Goal: Find specific page/section

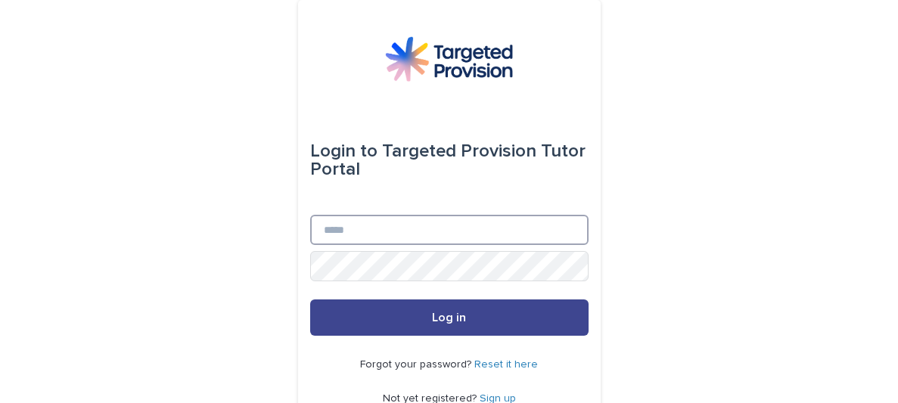
type input "**********"
click at [464, 324] on button "Log in" at bounding box center [449, 317] width 278 height 36
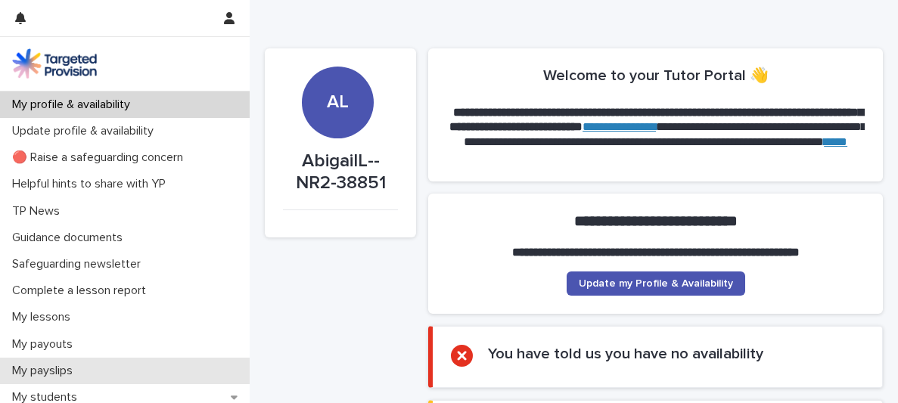
click at [58, 366] on p "My payslips" at bounding box center [45, 371] width 79 height 14
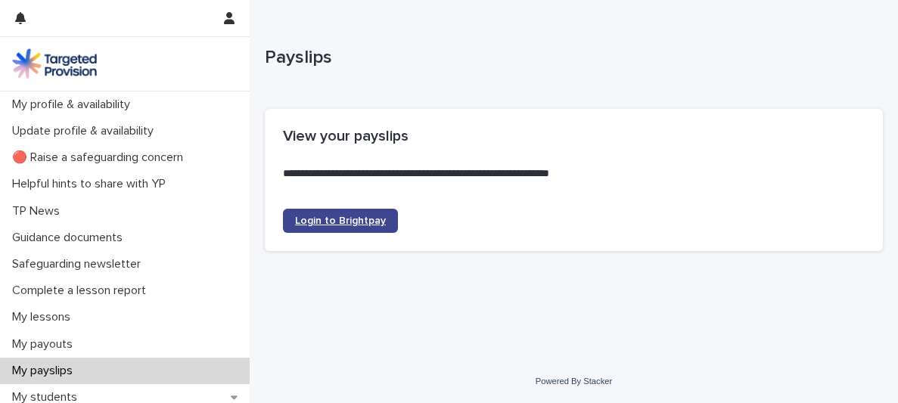
click at [346, 227] on link "Login to Brightpay" at bounding box center [340, 221] width 115 height 24
